Goal: Task Accomplishment & Management: Manage account settings

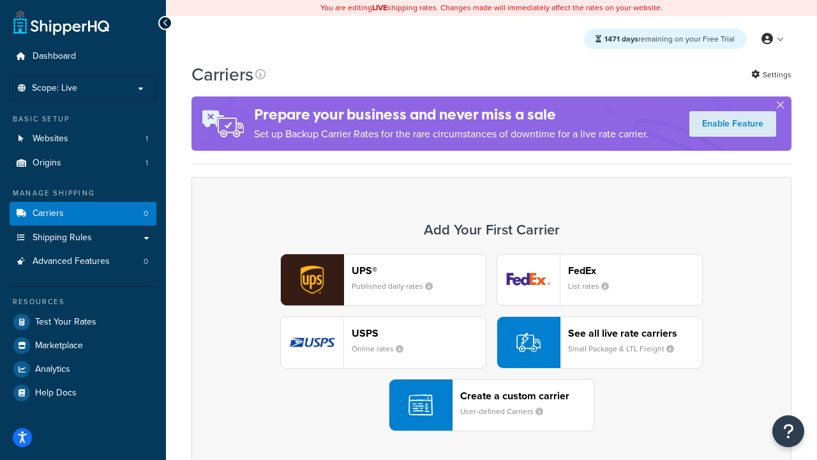
click at [492, 342] on div "UPS® Published daily rates FedEx List rates USPS Online rates See all live rate…" at bounding box center [491, 343] width 573 height 178
click at [635, 270] on header "FedEx" at bounding box center [635, 270] width 134 height 12
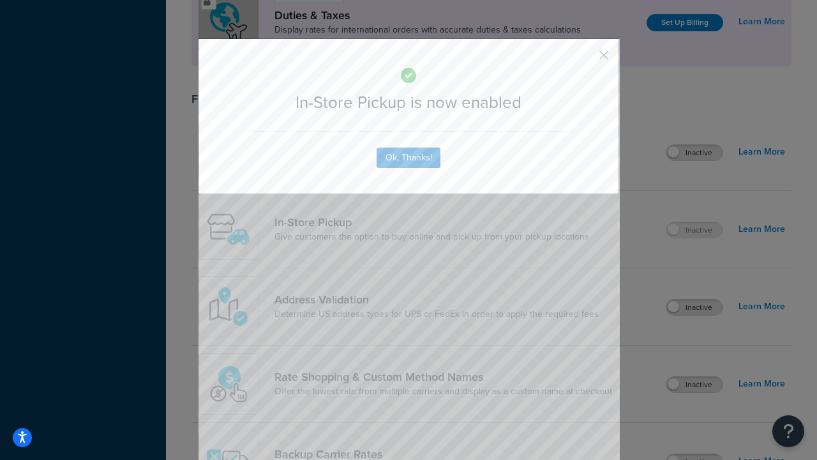
click at [585, 59] on button "button" at bounding box center [585, 59] width 3 height 3
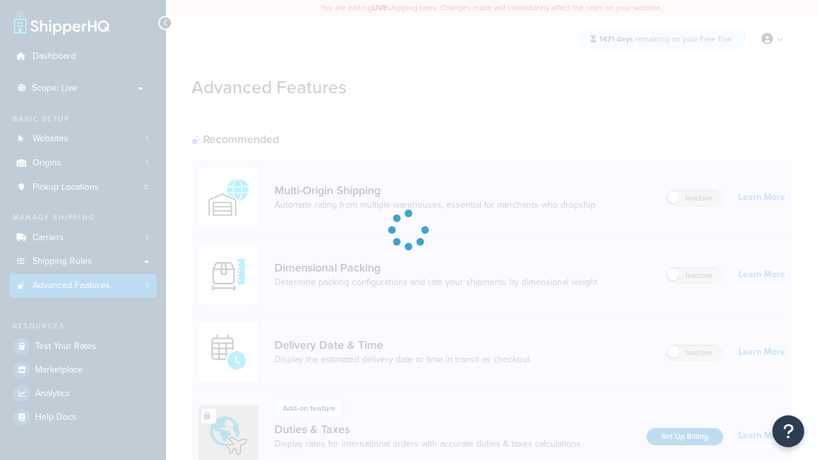
scroll to position [414, 0]
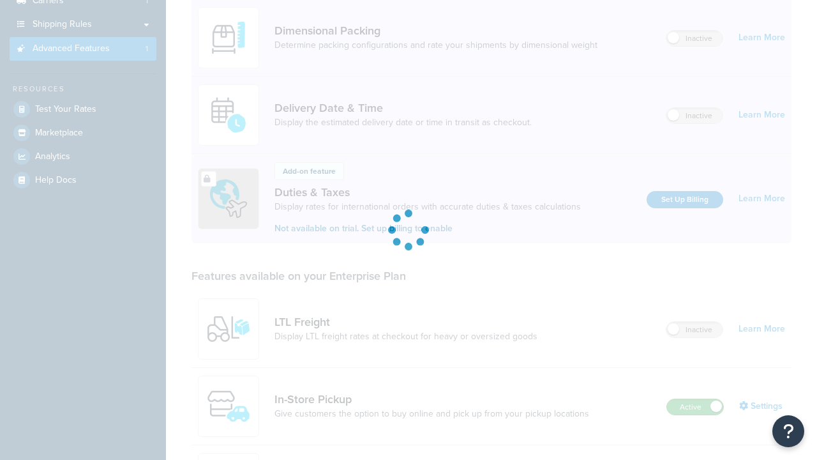
click at [695, 399] on label "Active" at bounding box center [695, 406] width 56 height 15
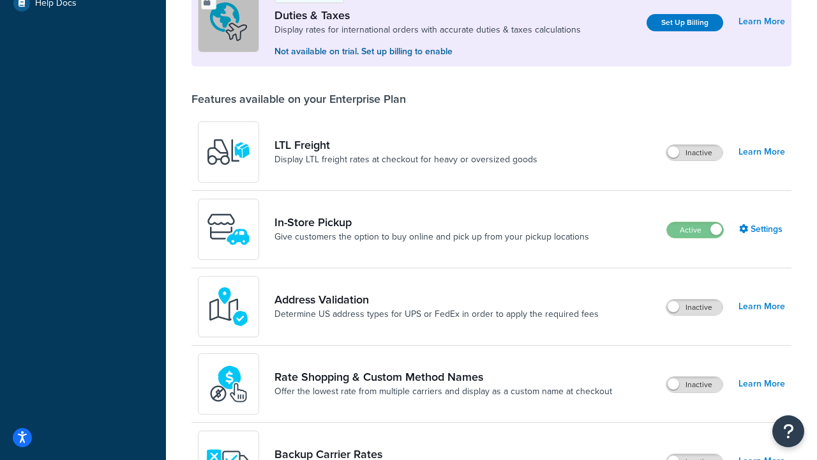
scroll to position [390, 0]
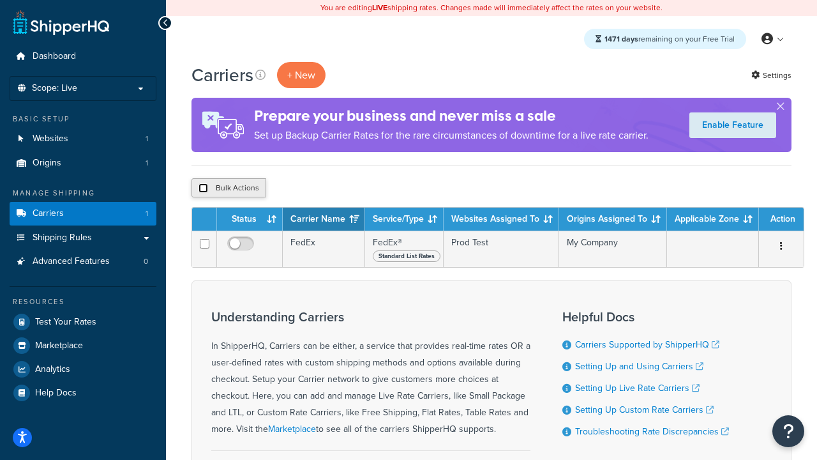
click at [203, 188] on input "checkbox" at bounding box center [204, 188] width 10 height 10
checkbox input "true"
click at [344, 188] on button "Delete" at bounding box center [341, 187] width 44 height 19
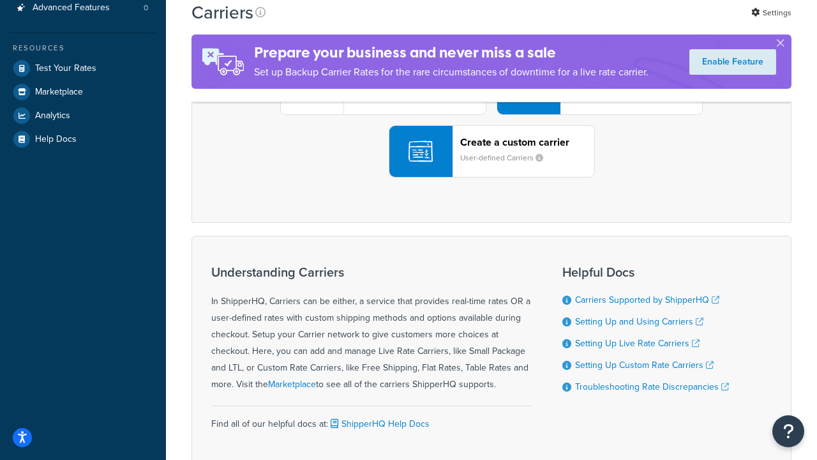
click at [492, 178] on div "UPS® Published daily rates FedEx List rates USPS Online rates See all live rate…" at bounding box center [491, 89] width 573 height 178
click at [492, 167] on div "Create a custom carrier User-defined Carriers" at bounding box center [527, 151] width 134 height 31
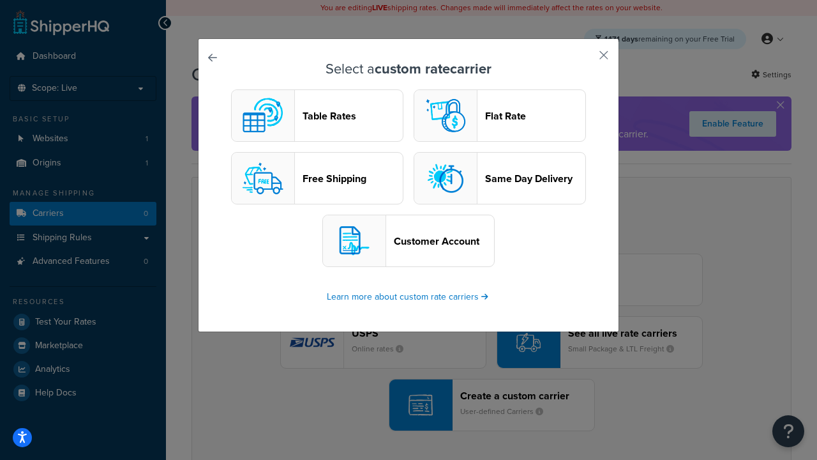
click at [317, 116] on header "Table Rates" at bounding box center [353, 116] width 100 height 12
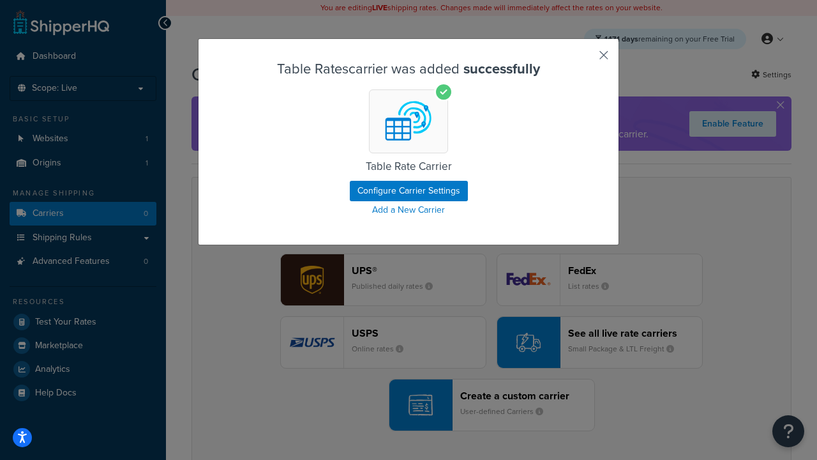
click at [585, 59] on button "button" at bounding box center [585, 59] width 3 height 3
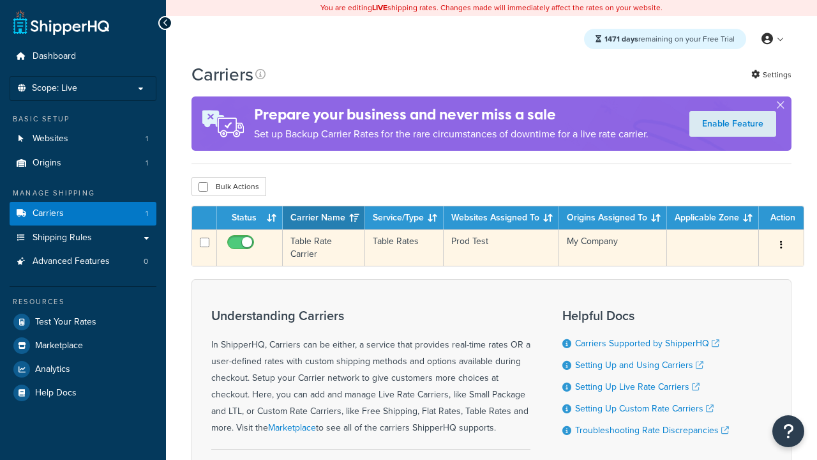
click at [782, 246] on icon "button" at bounding box center [781, 244] width 3 height 9
click at [0, 0] on link "Edit" at bounding box center [0, 0] width 0 height 0
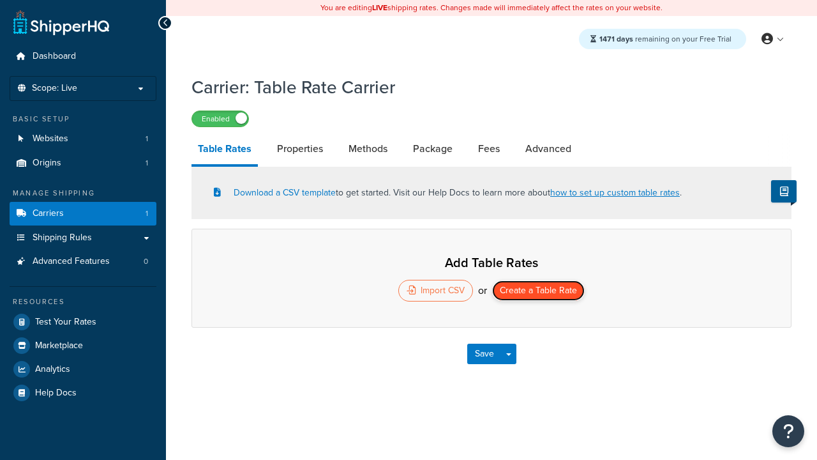
click at [538, 292] on button "Create a Table Rate" at bounding box center [538, 290] width 93 height 20
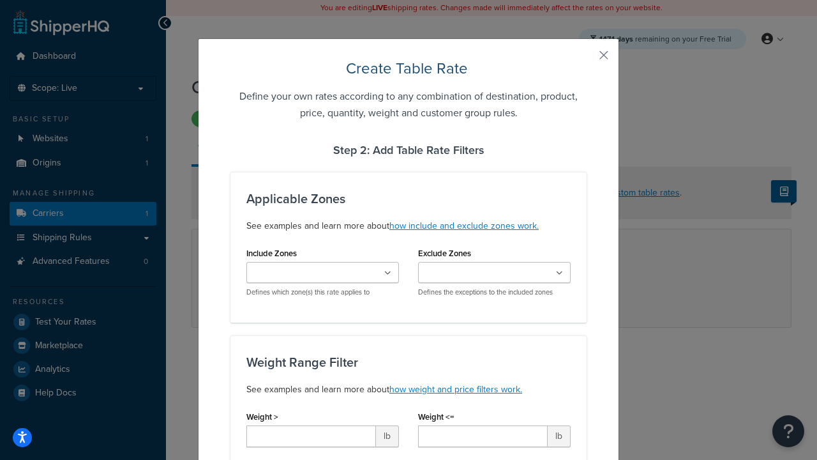
type input "10"
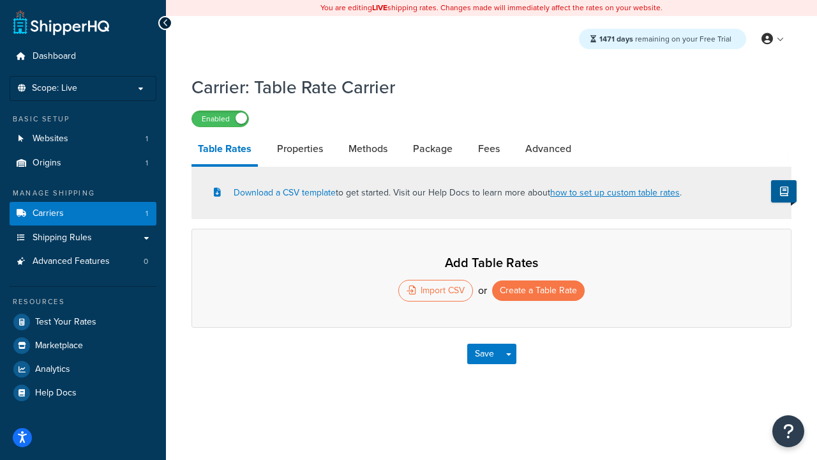
select select "25"
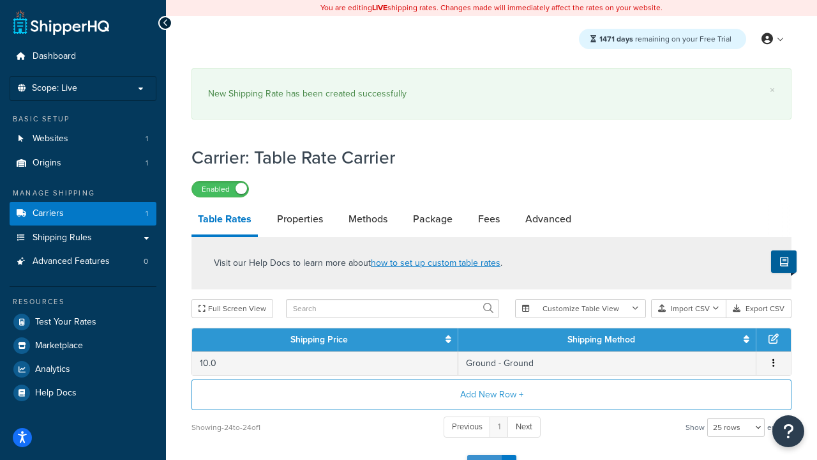
click at [484, 455] on button "Save" at bounding box center [484, 465] width 34 height 20
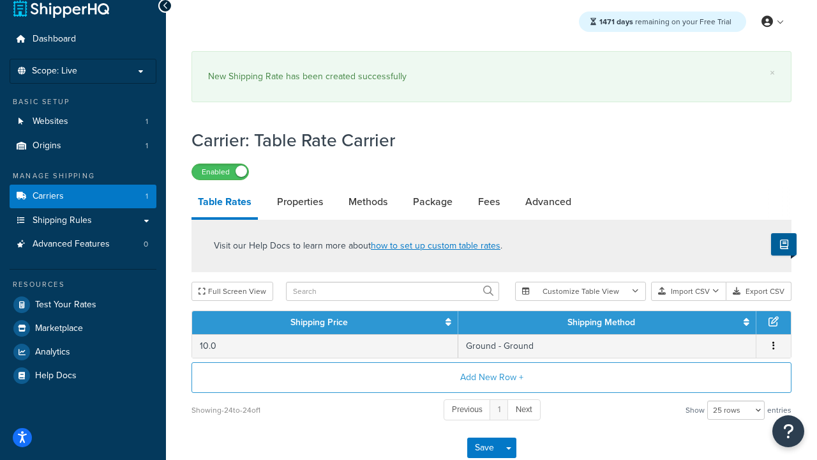
scroll to position [0, 0]
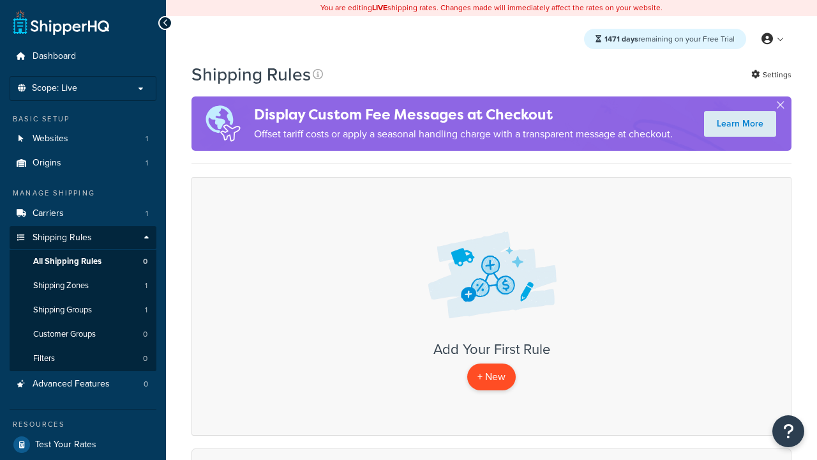
click at [492, 377] on p "+ New" at bounding box center [491, 376] width 49 height 26
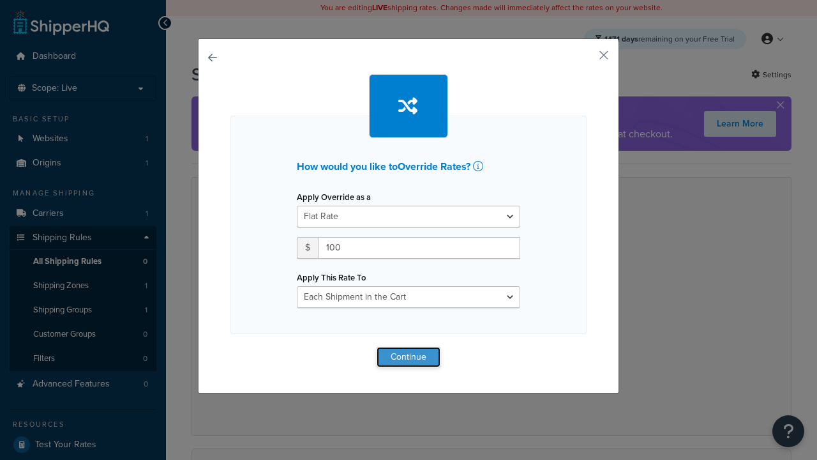
click at [409, 356] on button "Continue" at bounding box center [409, 357] width 64 height 20
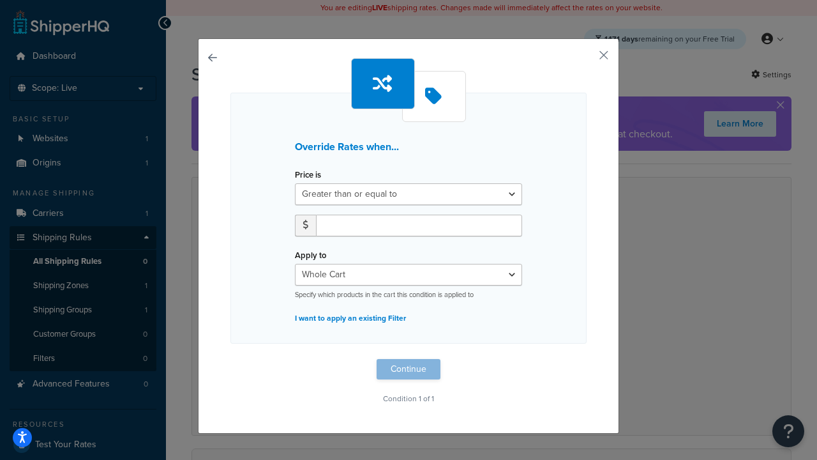
click at [308, 175] on label "Price is" at bounding box center [308, 175] width 26 height 10
click at [308, 183] on select "Greater than or equal to Between or equal to Less than or equal to" at bounding box center [408, 194] width 227 height 22
click at [419, 225] on input "number" at bounding box center [419, 226] width 206 height 22
type input "100"
click at [409, 369] on button "Continue" at bounding box center [409, 369] width 64 height 20
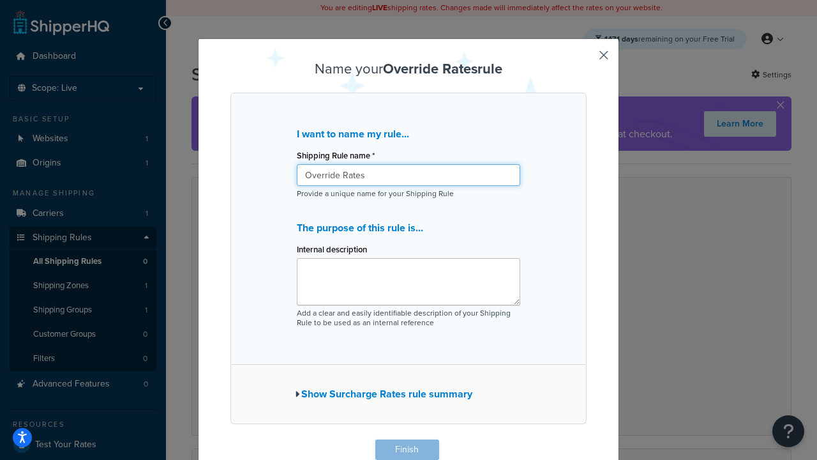
type input "Override Rates"
click at [407, 450] on button "Finish" at bounding box center [408, 449] width 64 height 20
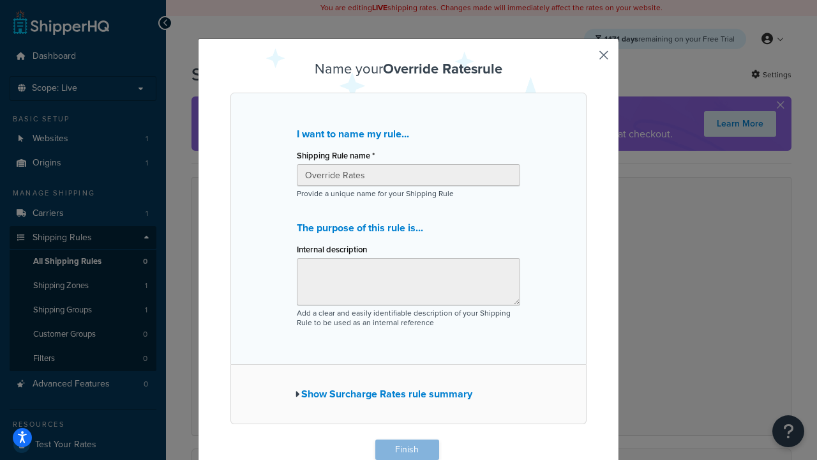
scroll to position [1, 0]
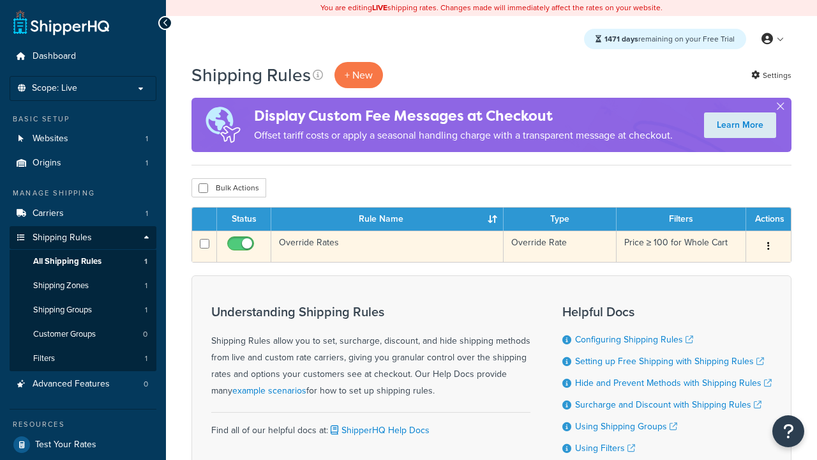
click at [768, 247] on icon "button" at bounding box center [769, 245] width 3 height 9
click at [0, 0] on link "Edit" at bounding box center [0, 0] width 0 height 0
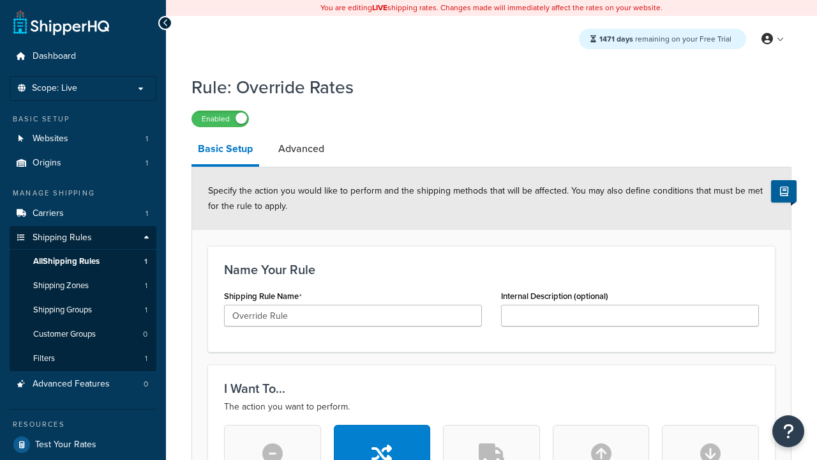
type input "Override Rule"
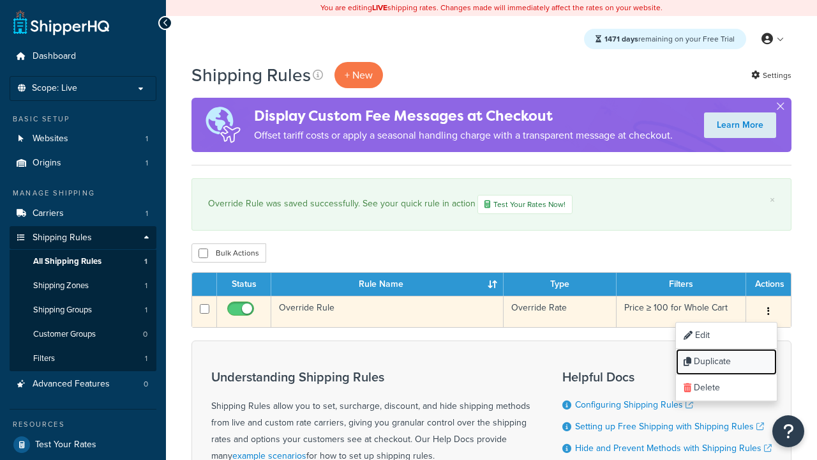
click at [726, 363] on link "Duplicate" at bounding box center [726, 362] width 101 height 26
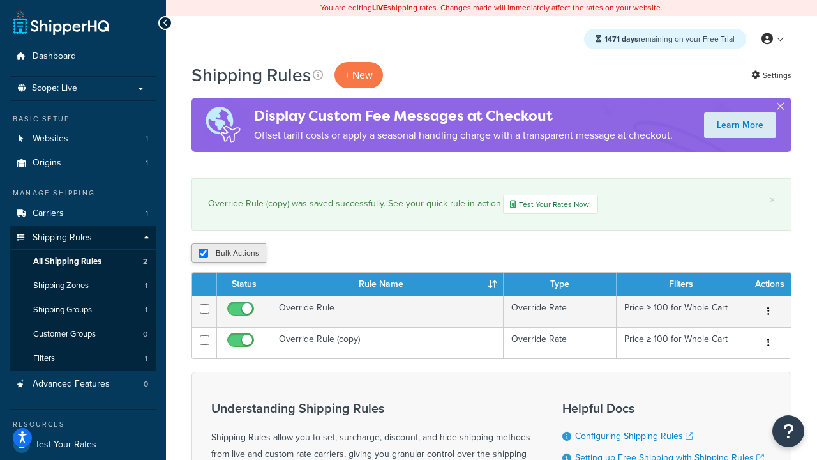
click at [203, 254] on input "checkbox" at bounding box center [204, 253] width 10 height 10
checkbox input "false"
click at [203, 254] on input "checkbox" at bounding box center [204, 253] width 10 height 10
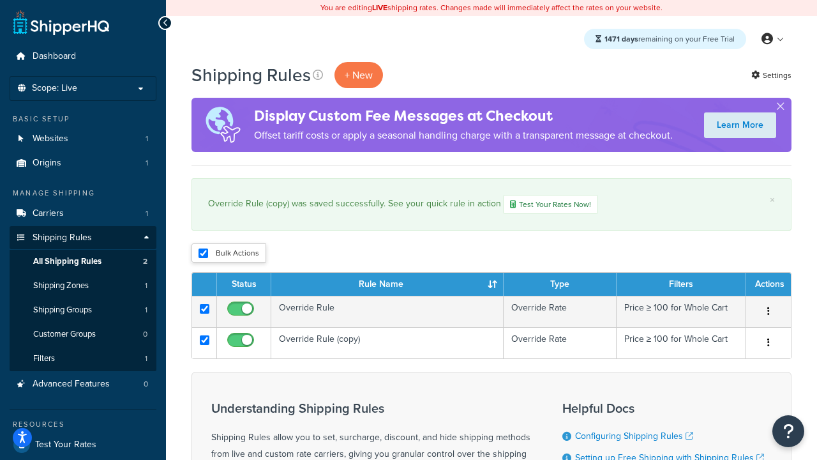
checkbox input "true"
click at [0, 0] on button "Duplicate" at bounding box center [0, 0] width 0 height 0
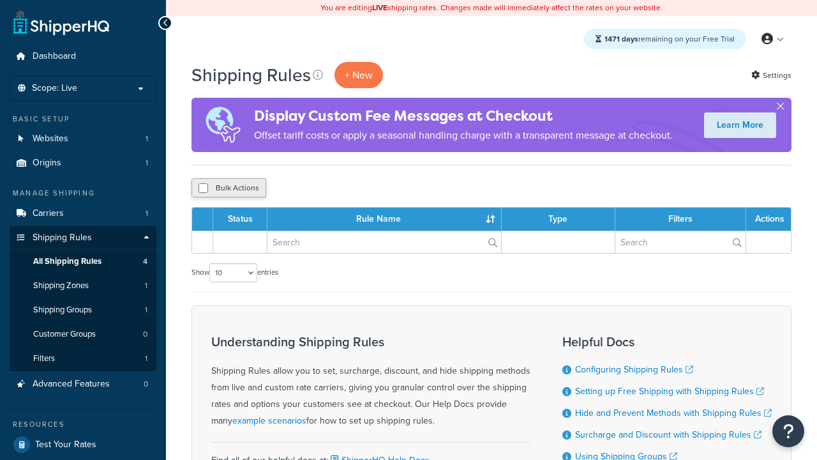
click at [229, 188] on button "Bulk Actions" at bounding box center [229, 187] width 75 height 19
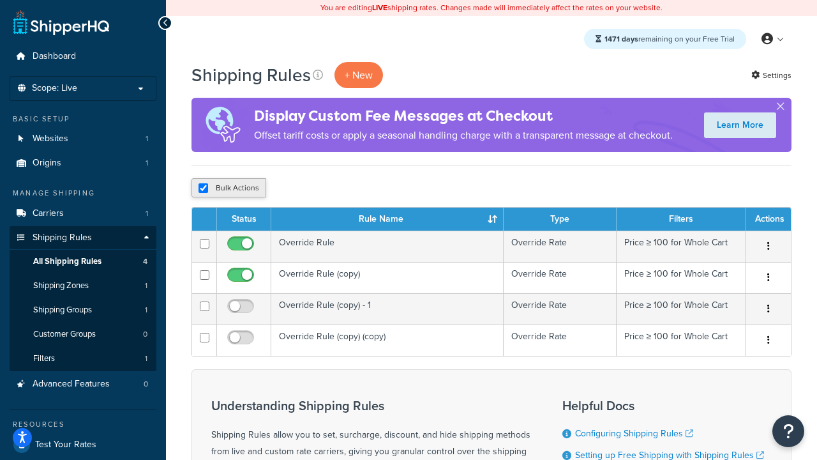
click at [229, 188] on button "Bulk Actions" at bounding box center [229, 187] width 75 height 19
checkbox input "true"
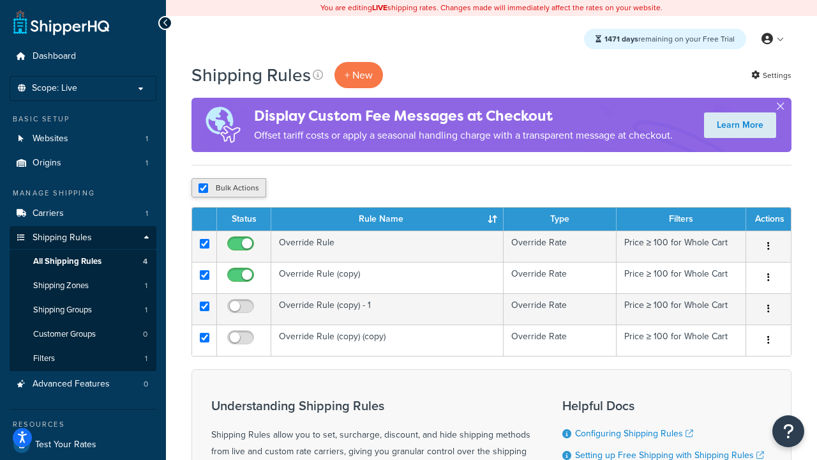
checkbox input "true"
click at [0, 0] on button "Delete" at bounding box center [0, 0] width 0 height 0
